Goal: Communication & Community: Answer question/provide support

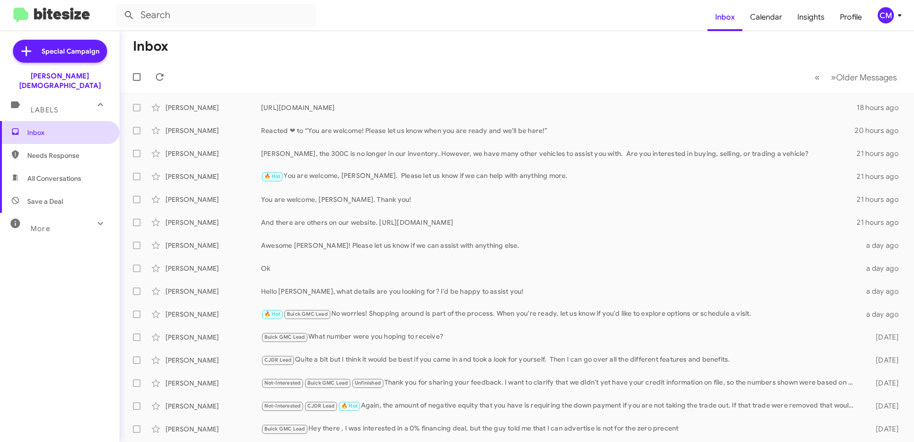
click at [71, 128] on span "Inbox" at bounding box center [67, 133] width 81 height 10
click at [51, 151] on span "Needs Response" at bounding box center [67, 156] width 81 height 10
type input "in:needs-response"
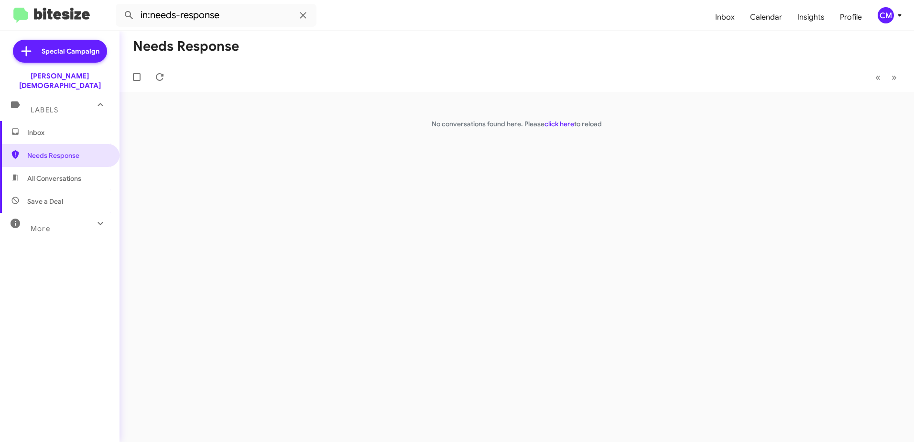
click at [589, 241] on div "Needs Response « Previous » Next No conversations found here. Please click here…" at bounding box center [516, 236] width 794 height 410
drag, startPoint x: 588, startPoint y: 240, endPoint x: 560, endPoint y: 256, distance: 32.7
click at [560, 256] on div "Needs Response « Previous » Next No conversations found here. Please click here…" at bounding box center [516, 236] width 794 height 410
click at [63, 128] on span "Inbox" at bounding box center [67, 133] width 81 height 10
